Goal: Task Accomplishment & Management: Manage account settings

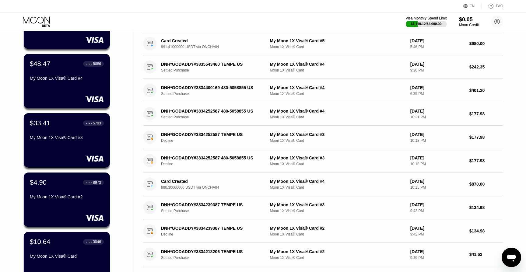
scroll to position [86, 0]
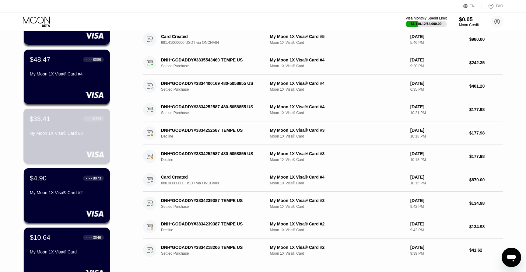
click at [64, 128] on div "$33.41 ● ● ● ● 5793 My Moon 1X Visa® Card #3" at bounding box center [67, 126] width 75 height 23
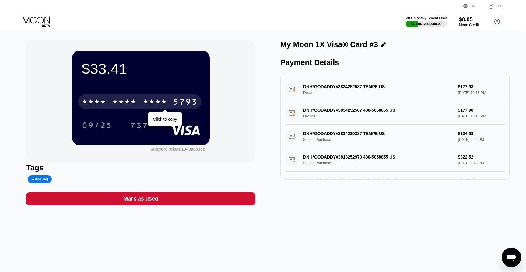
click at [123, 106] on div "* * * *" at bounding box center [124, 103] width 24 height 10
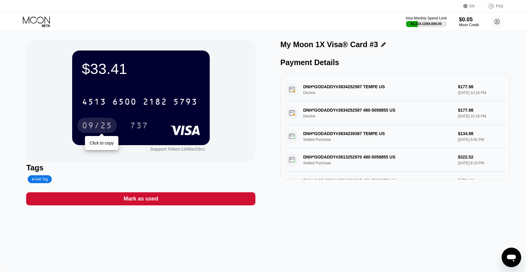
click at [106, 123] on div "09/25" at bounding box center [97, 126] width 30 height 10
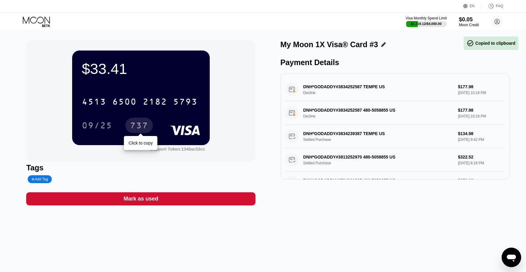
click at [140, 124] on div "737" at bounding box center [139, 126] width 18 height 10
